Goal: Task Accomplishment & Management: Use online tool/utility

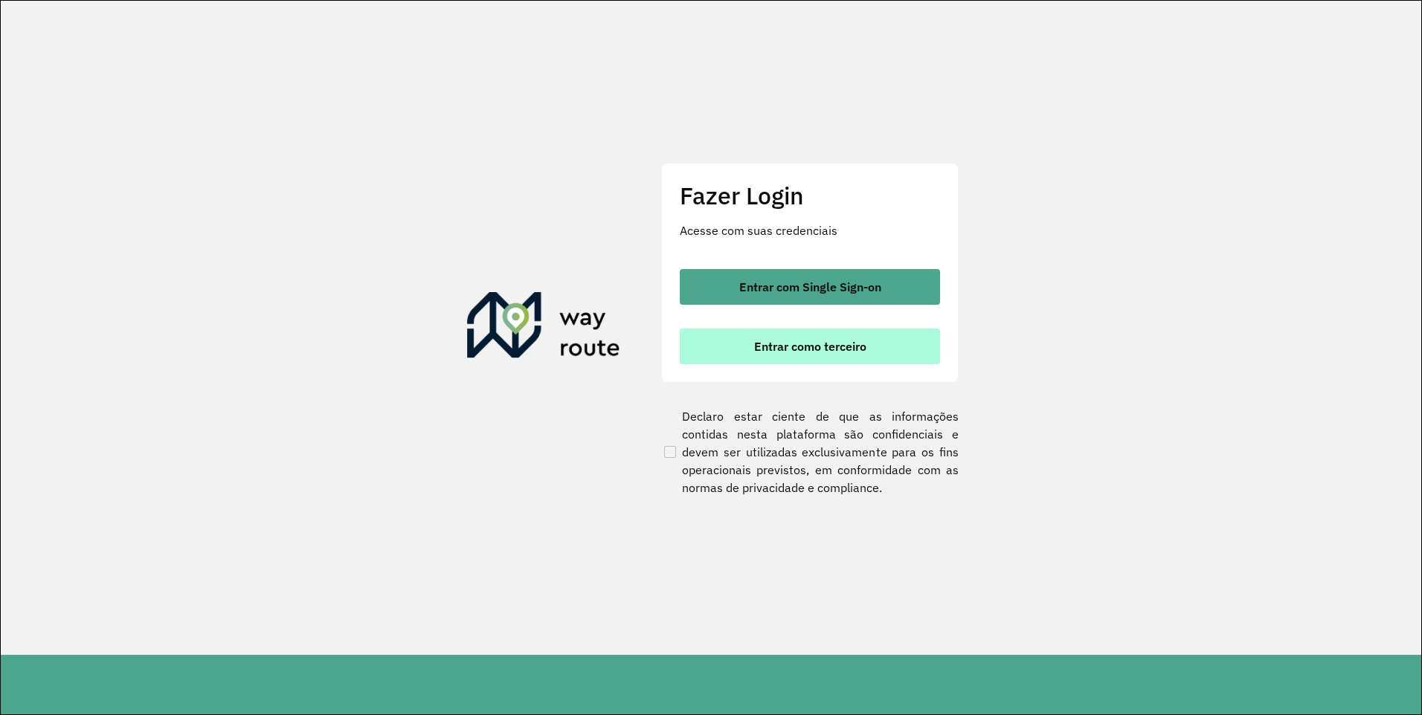
click at [790, 346] on span "Entrar como terceiro" at bounding box center [810, 347] width 112 height 12
click at [767, 349] on span "Entrar como terceiro" at bounding box center [810, 347] width 112 height 12
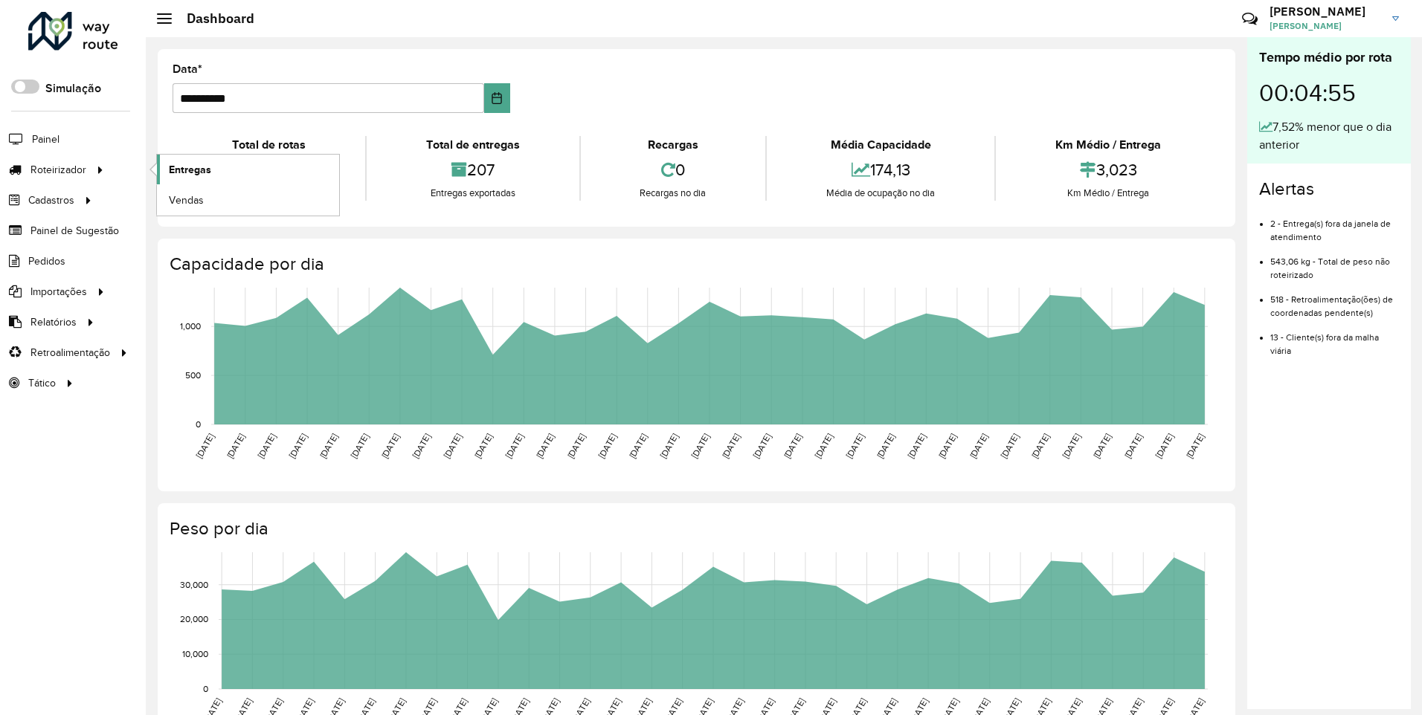
click at [206, 164] on span "Entregas" at bounding box center [190, 170] width 42 height 16
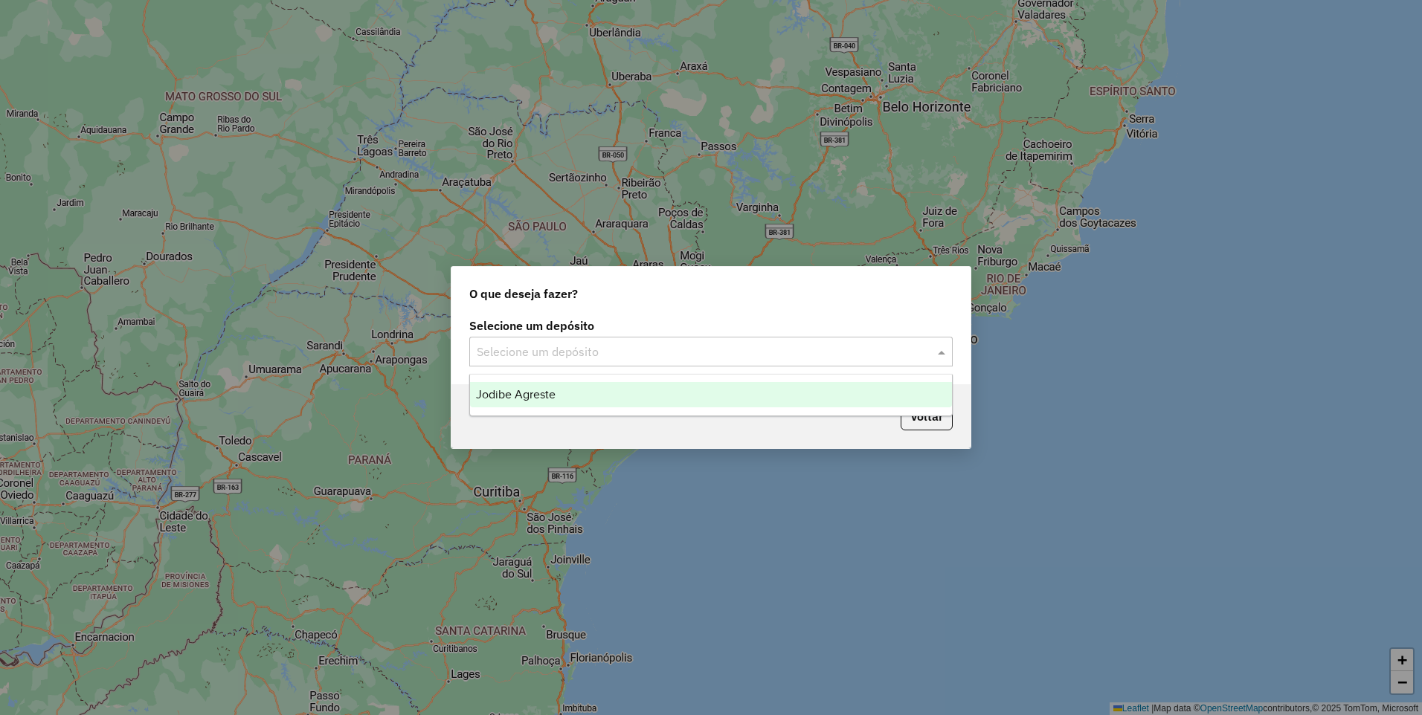
click at [922, 351] on div at bounding box center [710, 351] width 483 height 19
click at [738, 398] on div "Jodibe Agreste" at bounding box center [711, 394] width 482 height 25
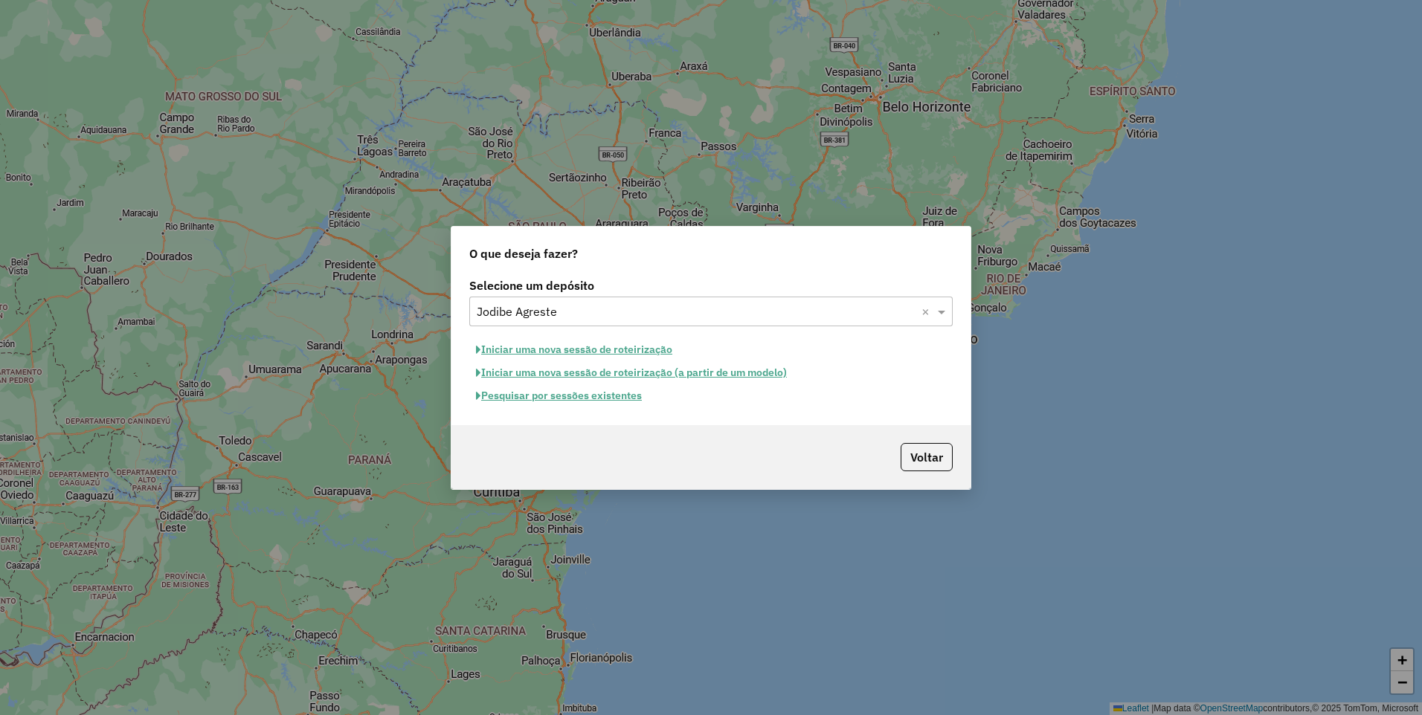
click at [593, 399] on button "Pesquisar por sessões existentes" at bounding box center [558, 395] width 179 height 23
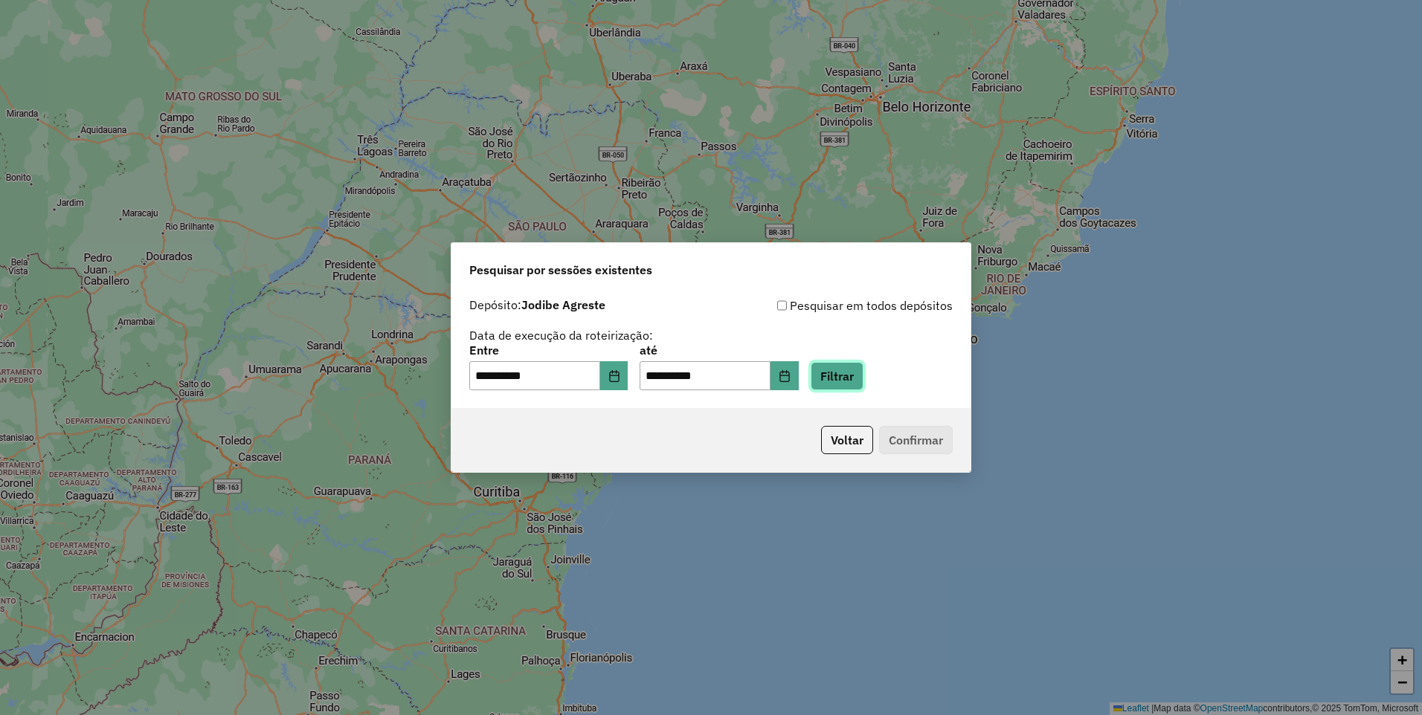
click at [854, 377] on button "Filtrar" at bounding box center [836, 376] width 53 height 28
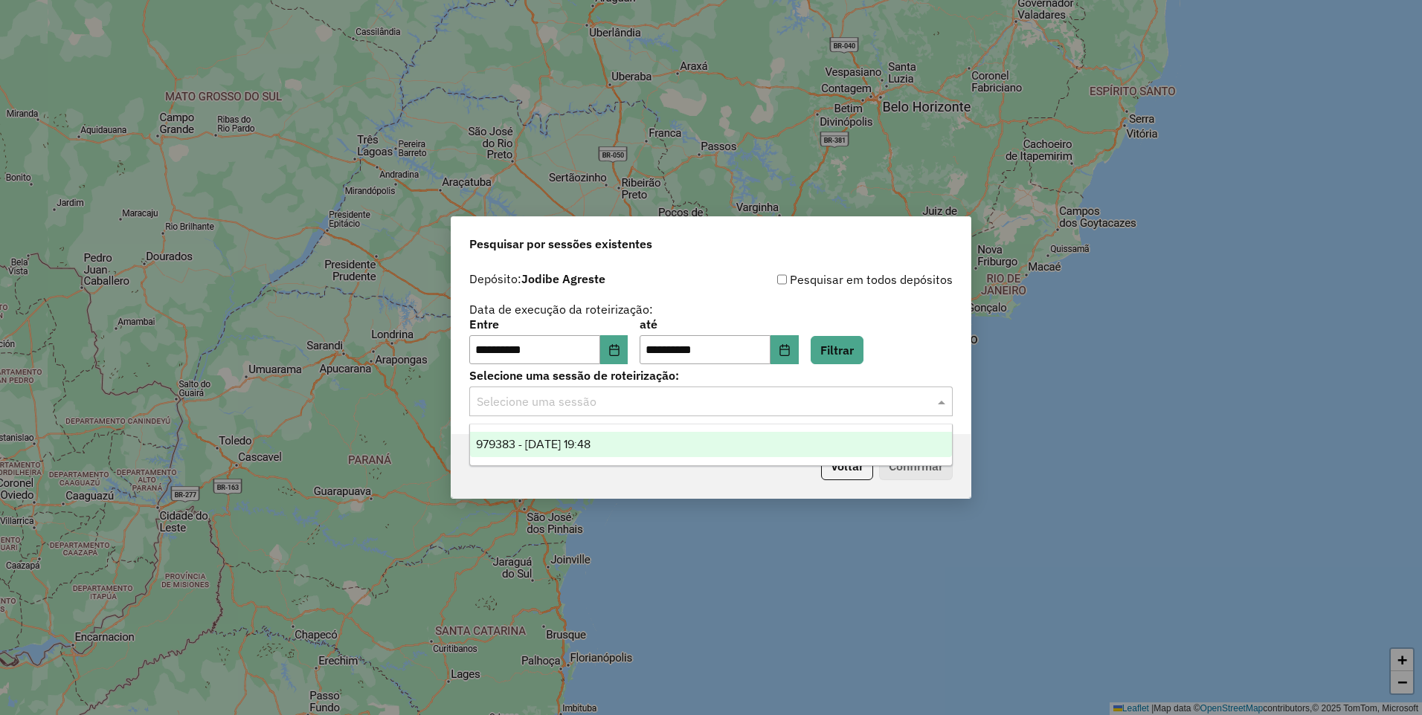
click at [867, 400] on input "text" at bounding box center [696, 402] width 439 height 18
click at [856, 445] on div "979383 - [DATE] 19:48" at bounding box center [711, 444] width 482 height 25
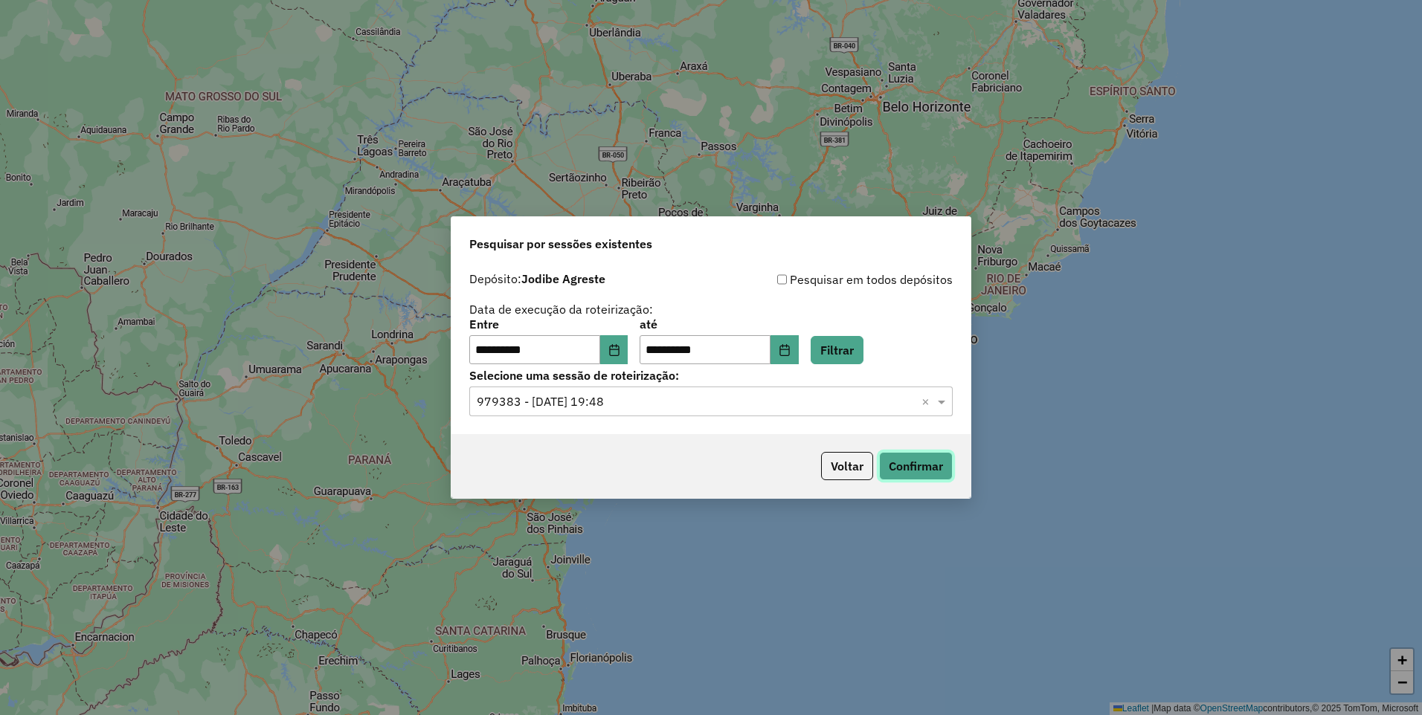
click at [932, 468] on button "Confirmar" at bounding box center [916, 466] width 74 height 28
